Goal: Information Seeking & Learning: Learn about a topic

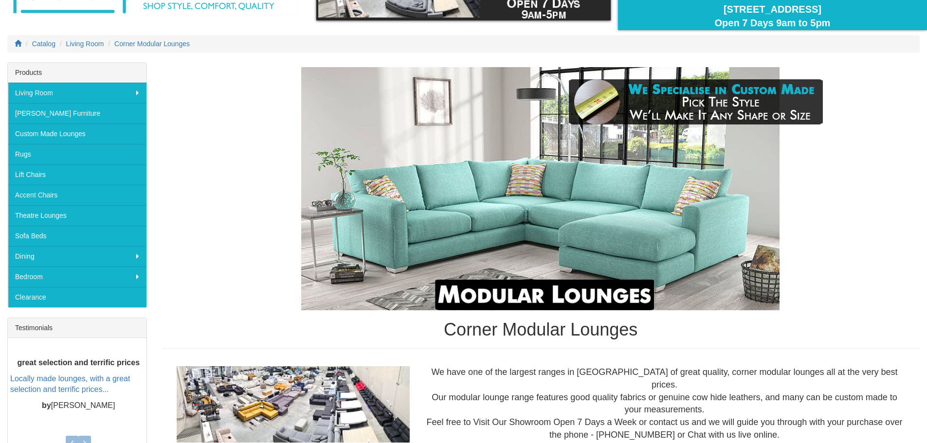
scroll to position [85, 0]
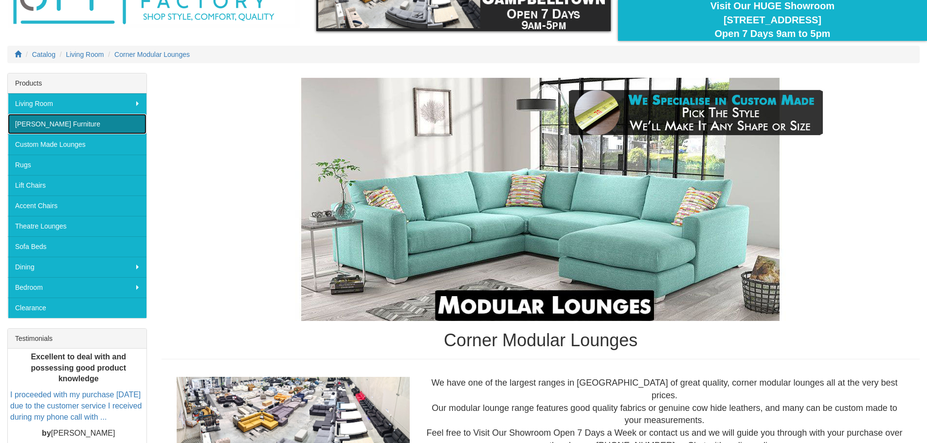
click at [62, 119] on link "[PERSON_NAME] Furniture" at bounding box center [77, 124] width 139 height 20
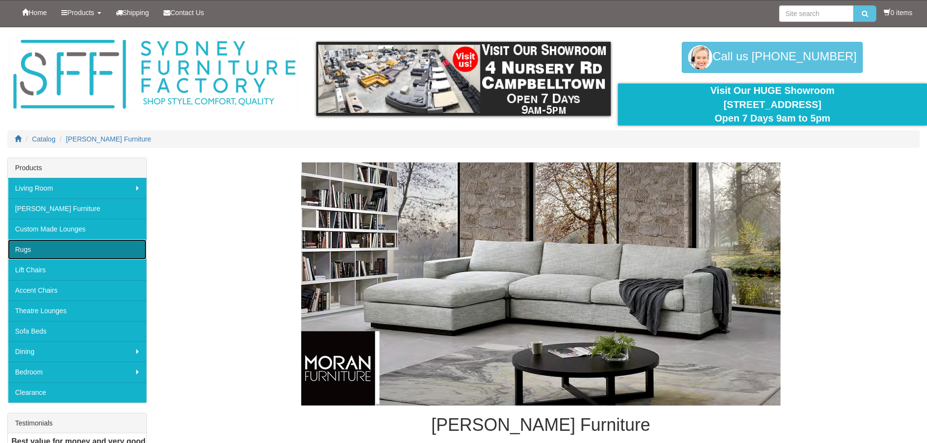
click at [35, 251] on link "Rugs" at bounding box center [77, 249] width 139 height 20
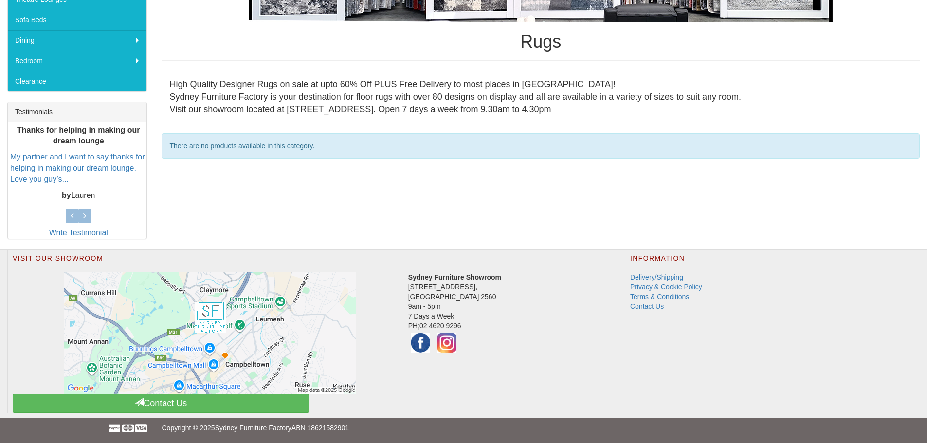
scroll to position [165, 0]
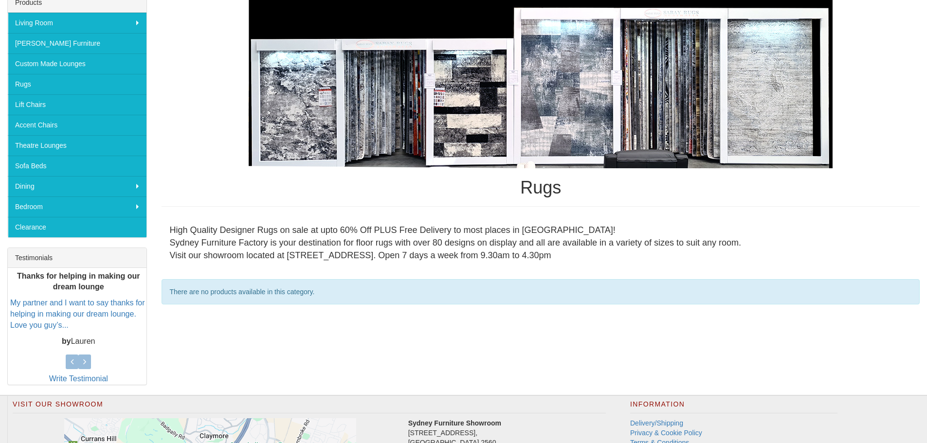
click at [300, 119] on img at bounding box center [541, 82] width 584 height 171
click at [478, 154] on img at bounding box center [541, 82] width 584 height 171
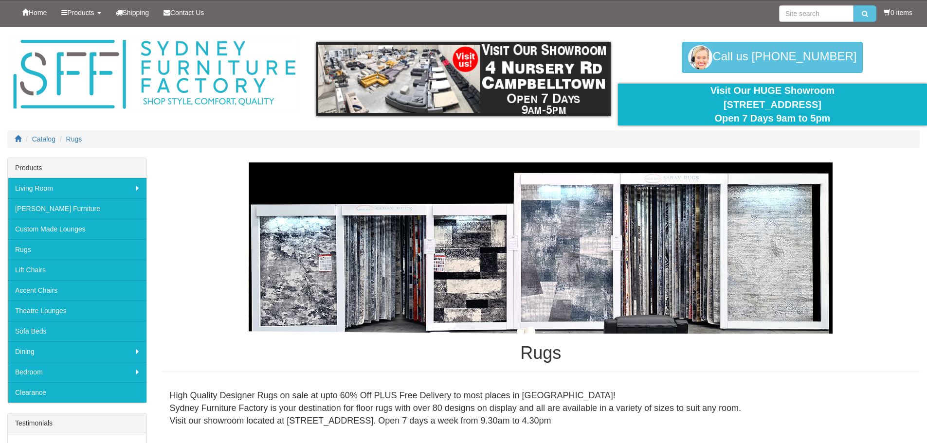
scroll to position [49, 0]
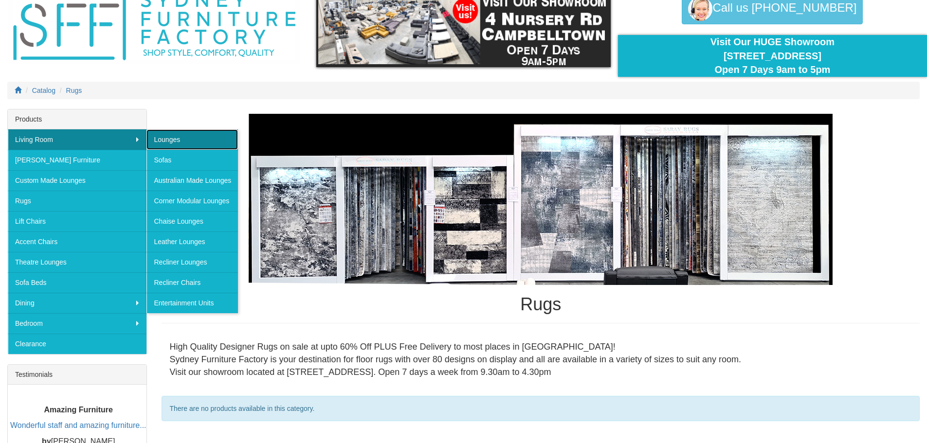
click at [172, 140] on link "Lounges" at bounding box center [191, 139] width 91 height 20
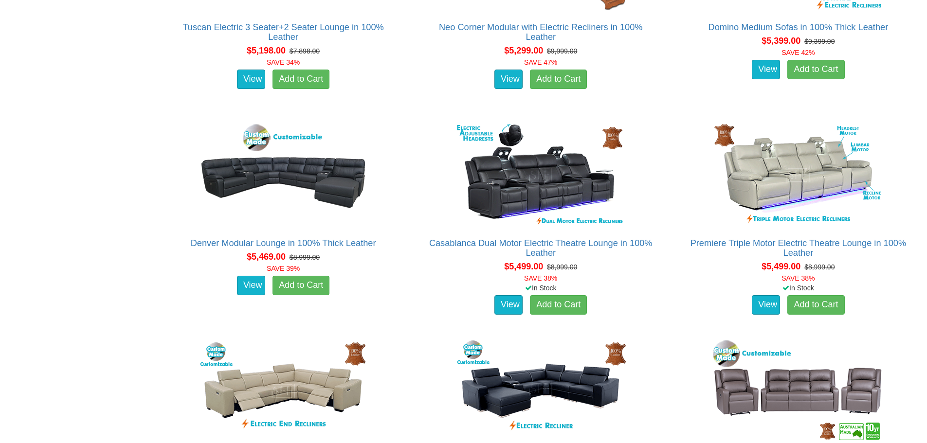
scroll to position [7687, 0]
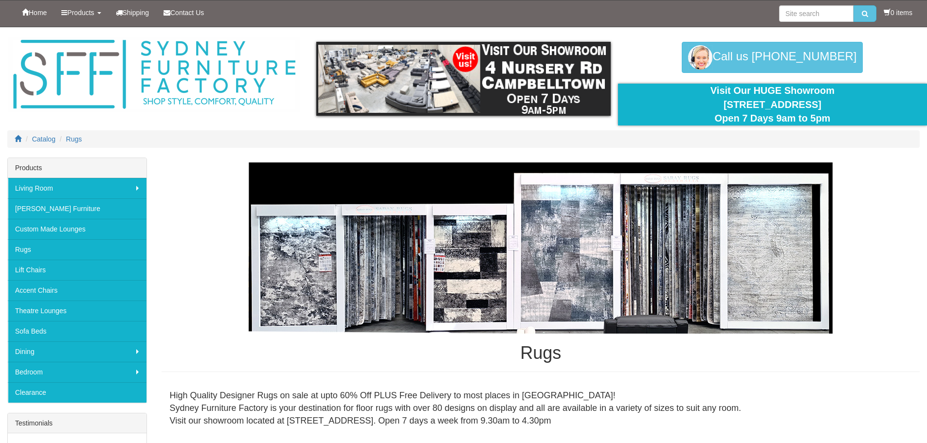
scroll to position [49, 0]
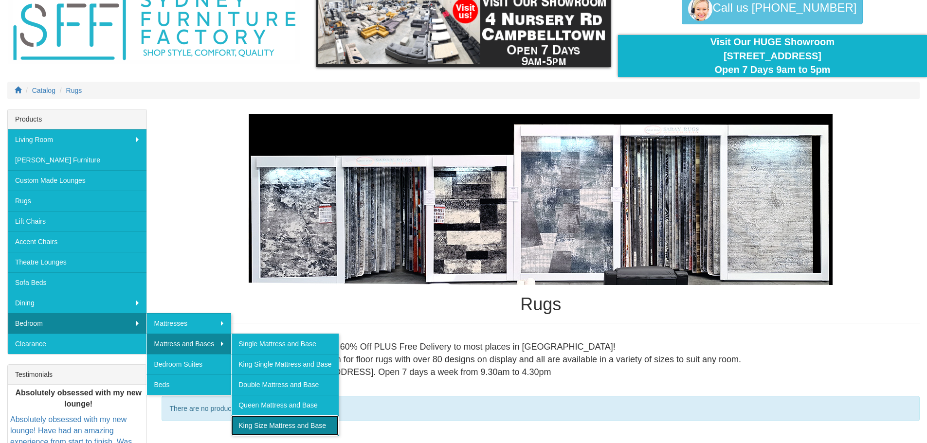
click at [279, 428] on link "King Size Mattress and Base" at bounding box center [284, 426] width 107 height 20
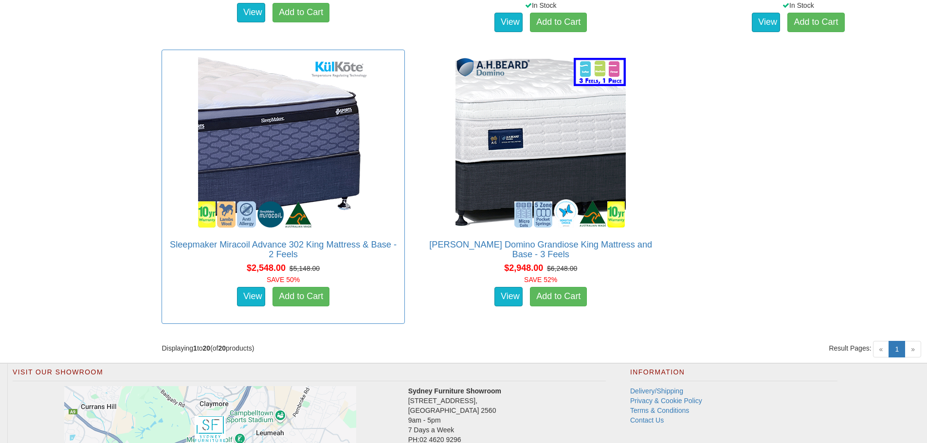
scroll to position [2384, 0]
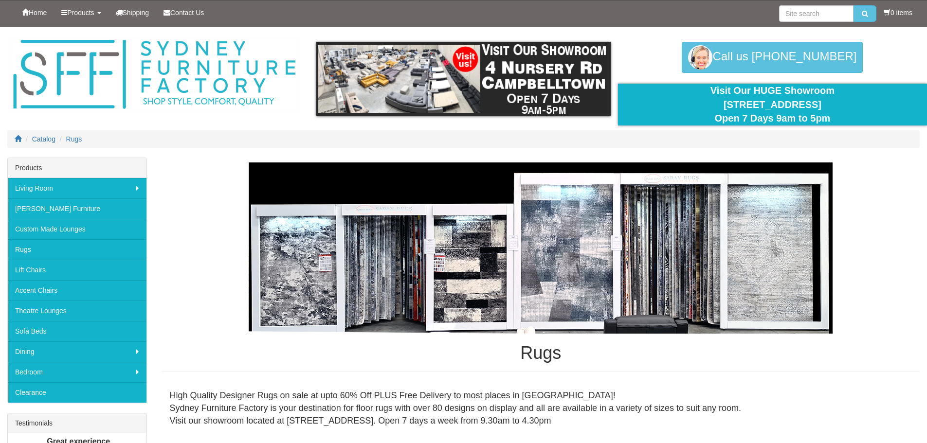
scroll to position [49, 0]
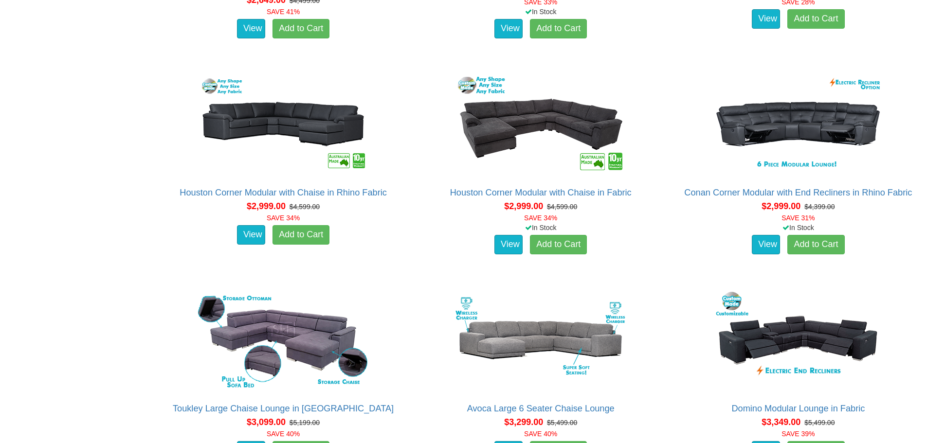
scroll to position [1447, 0]
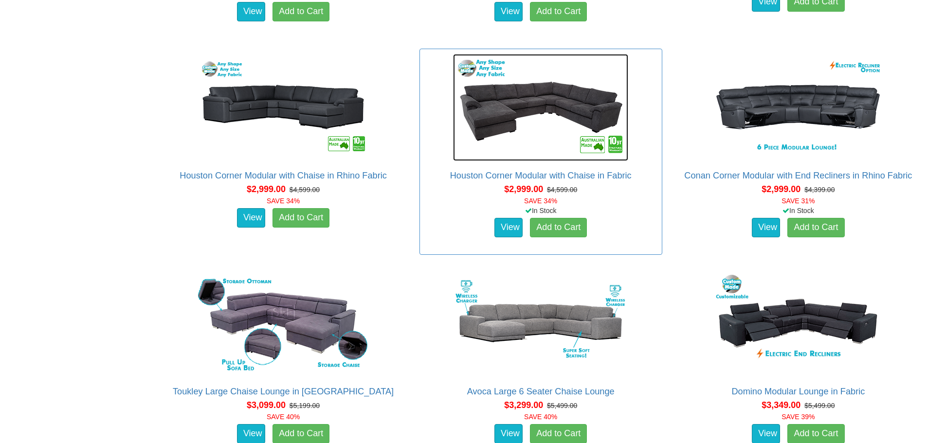
click at [492, 117] on img at bounding box center [540, 107] width 175 height 107
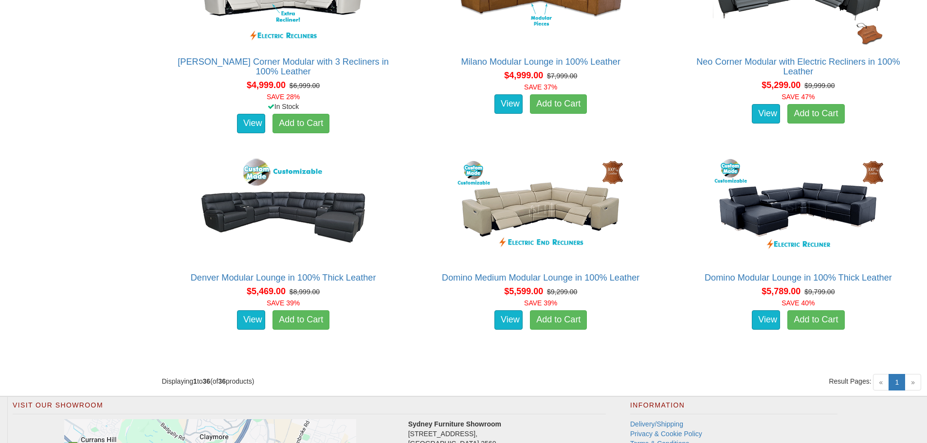
scroll to position [2955, 0]
